Goal: Information Seeking & Learning: Learn about a topic

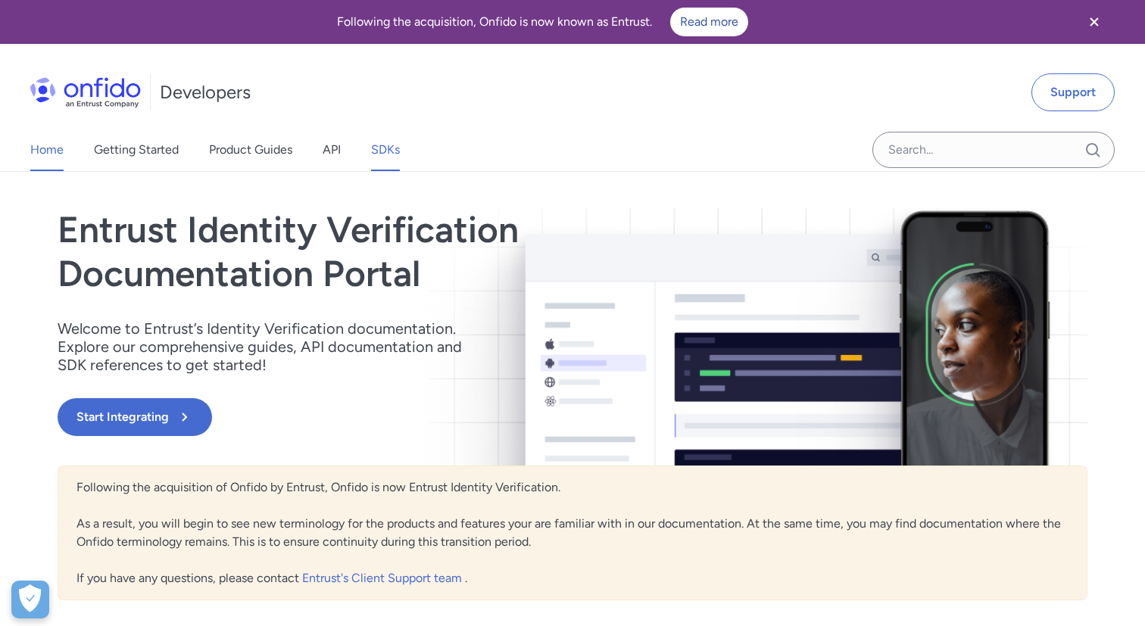
click at [384, 148] on link "SDKs" at bounding box center [385, 150] width 29 height 42
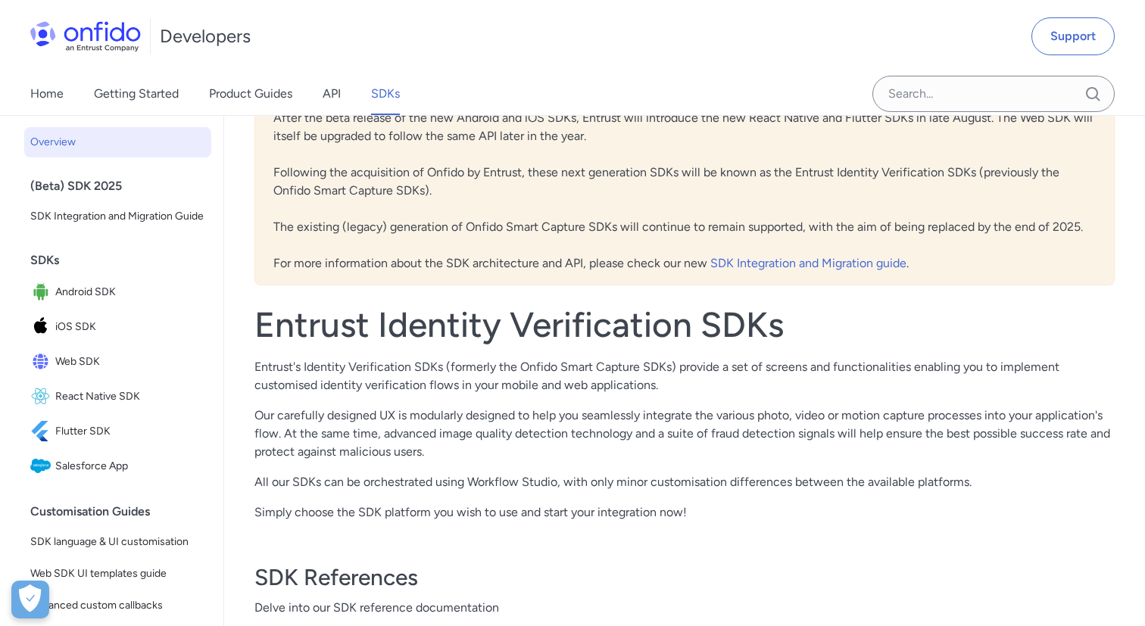
scroll to position [146, 0]
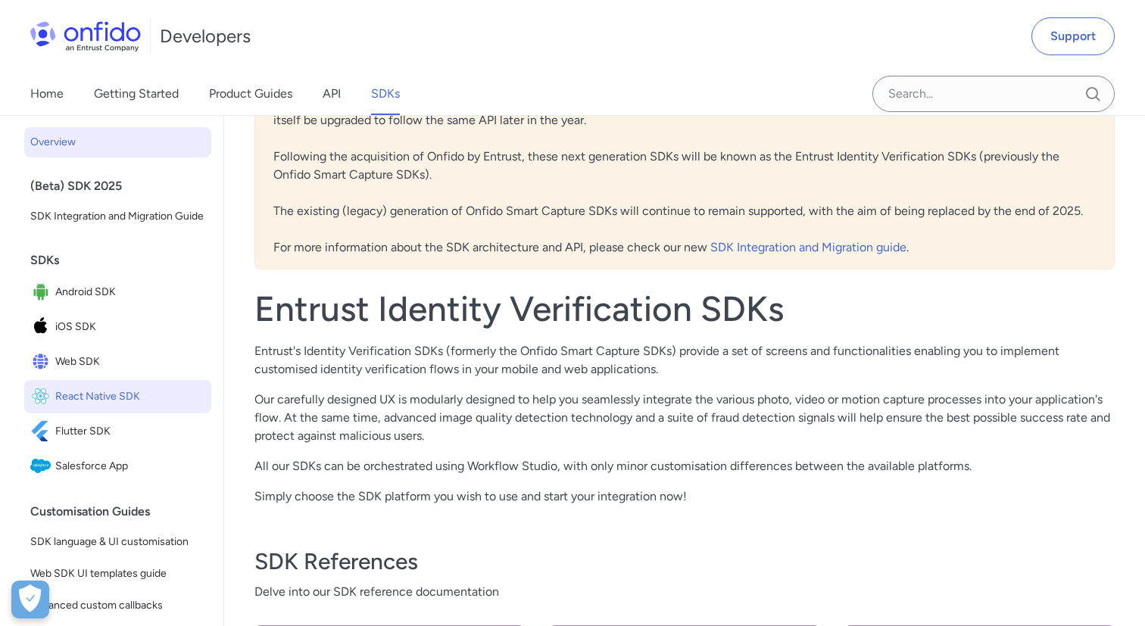
click at [86, 399] on span "React Native SDK" at bounding box center [130, 396] width 150 height 21
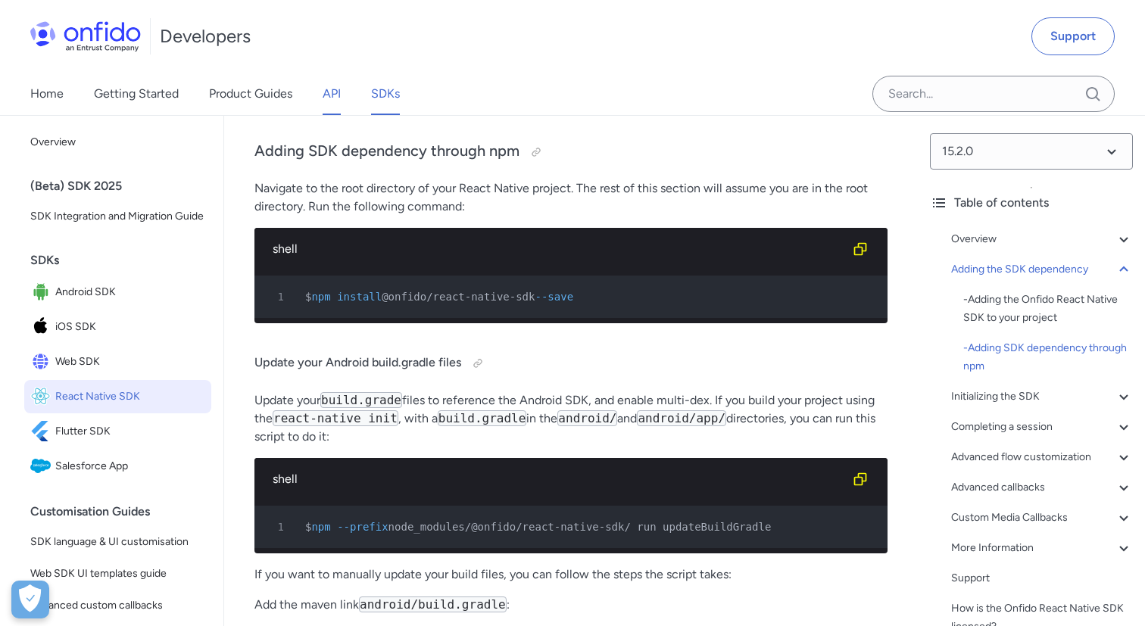
click at [330, 95] on link "API" at bounding box center [331, 94] width 18 height 42
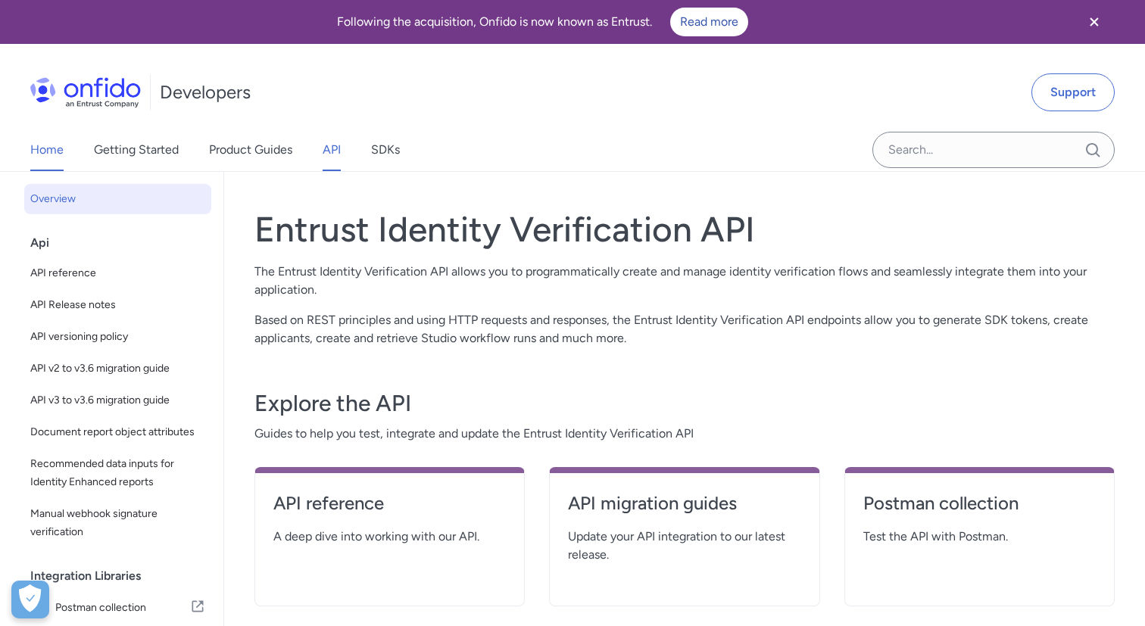
click at [40, 151] on link "Home" at bounding box center [46, 150] width 33 height 42
